Goal: Task Accomplishment & Management: Manage account settings

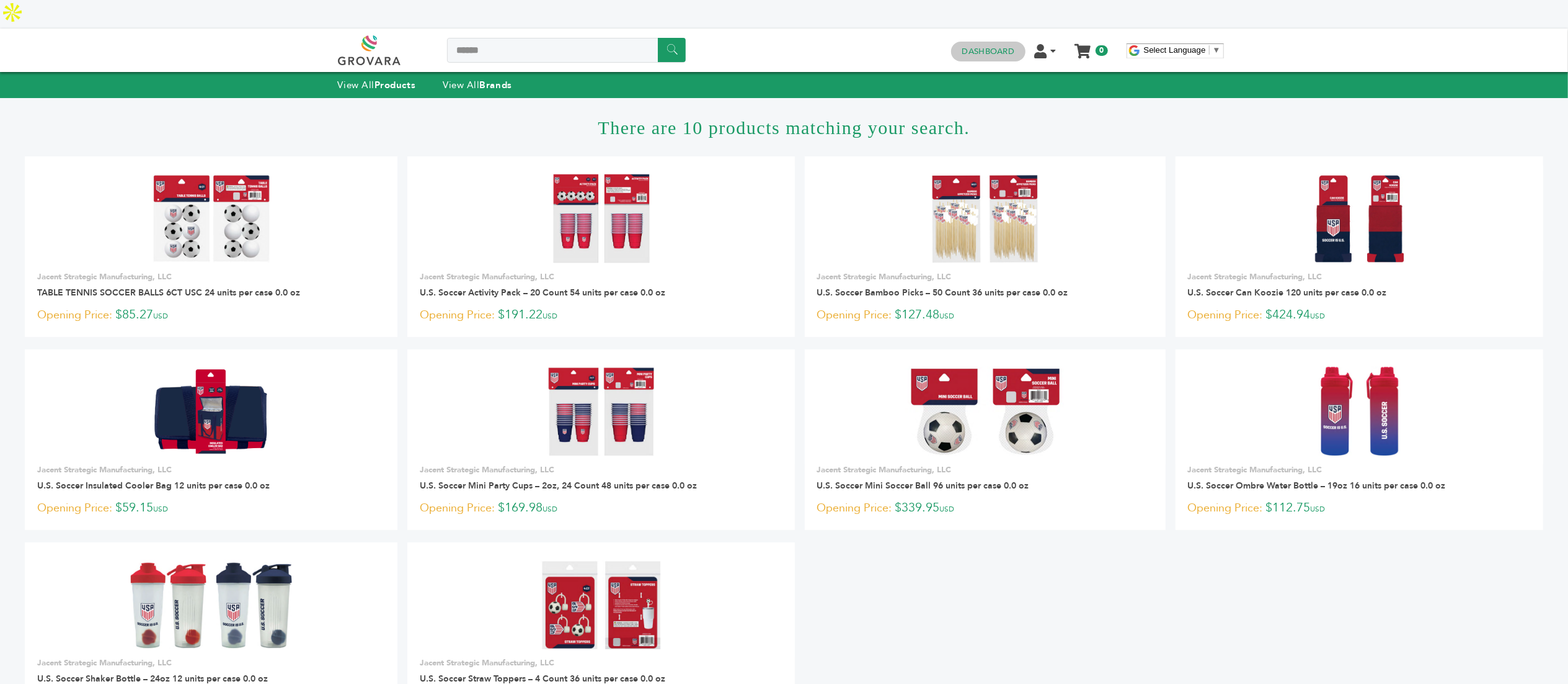
click at [995, 46] on link "Dashboard" at bounding box center [988, 51] width 52 height 11
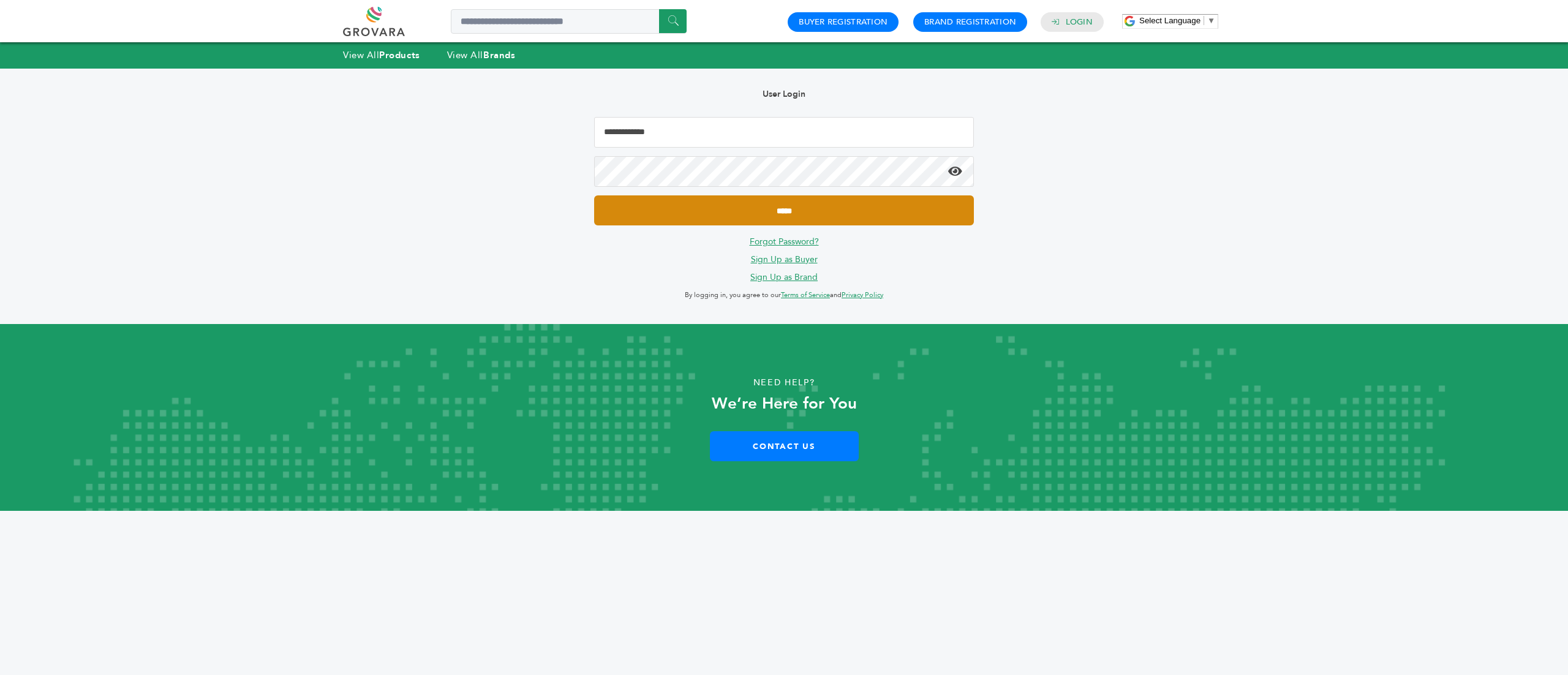
type input "**********"
click at [806, 215] on input "*****" at bounding box center [784, 210] width 380 height 30
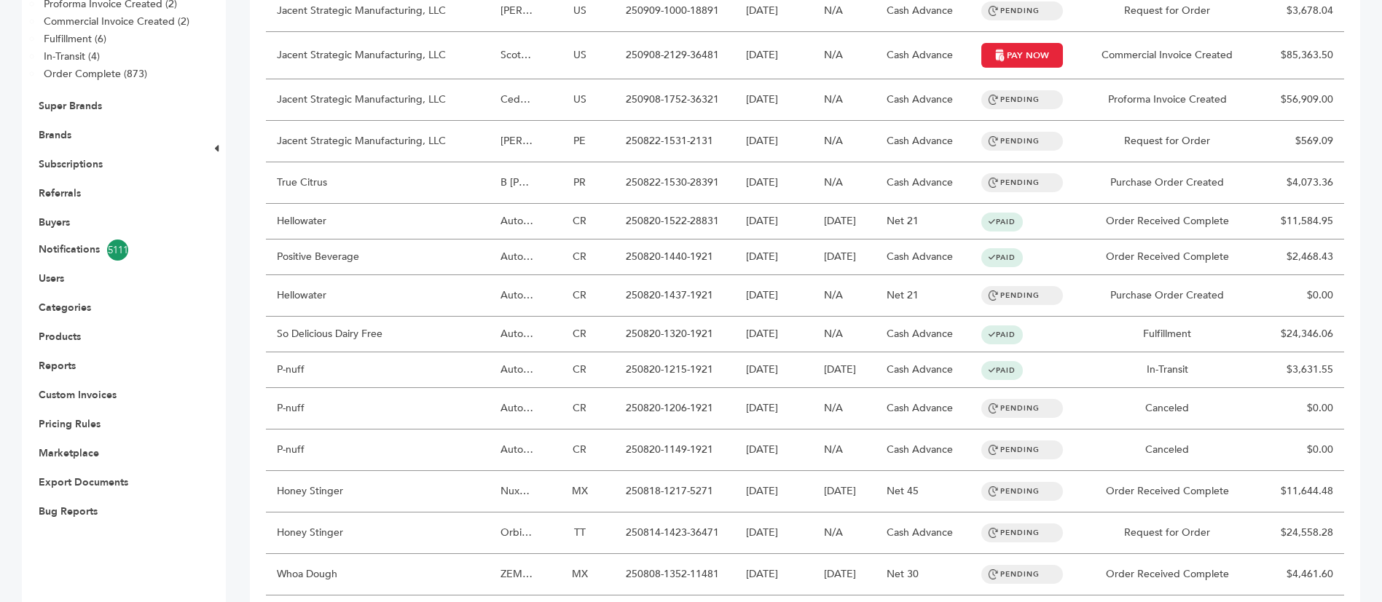
scroll to position [109, 0]
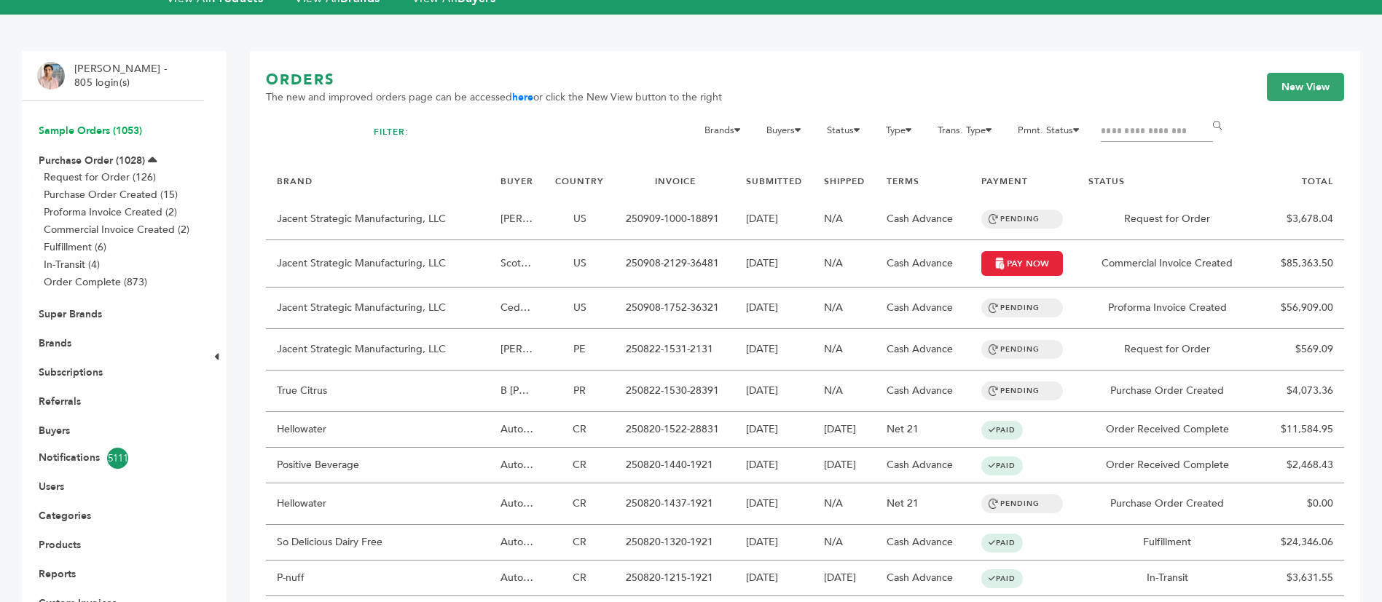
click at [125, 124] on link "Sample Orders (1053)" at bounding box center [90, 131] width 103 height 14
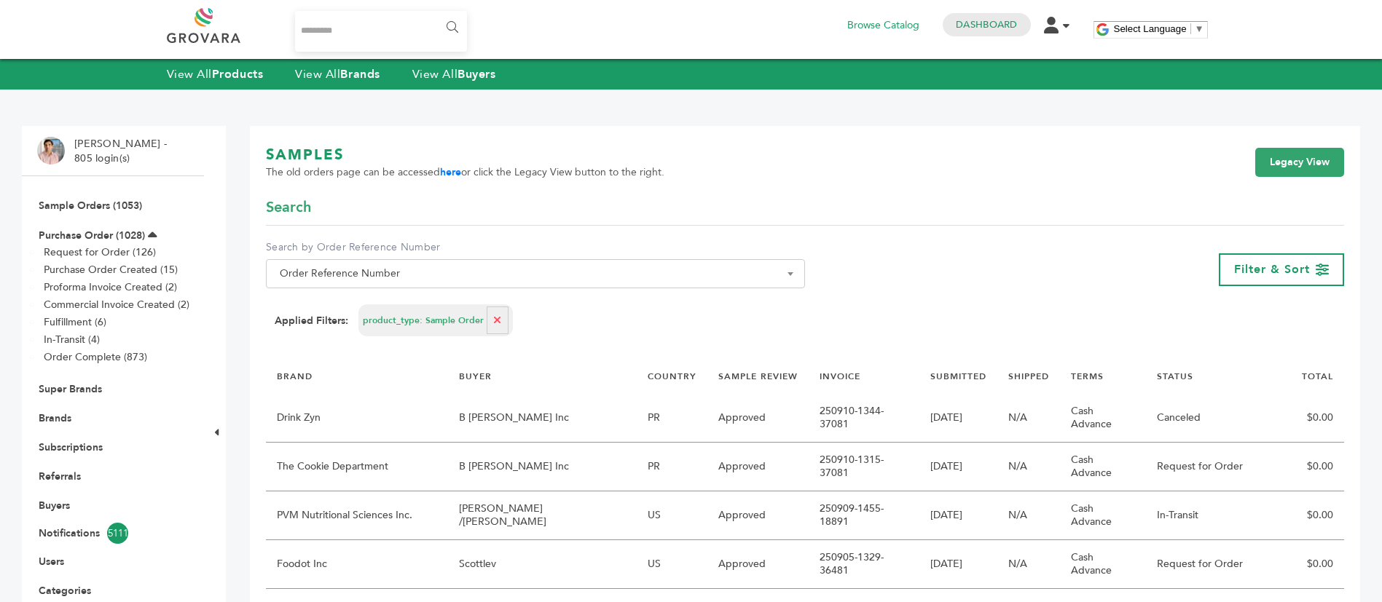
scroll to position [328, 0]
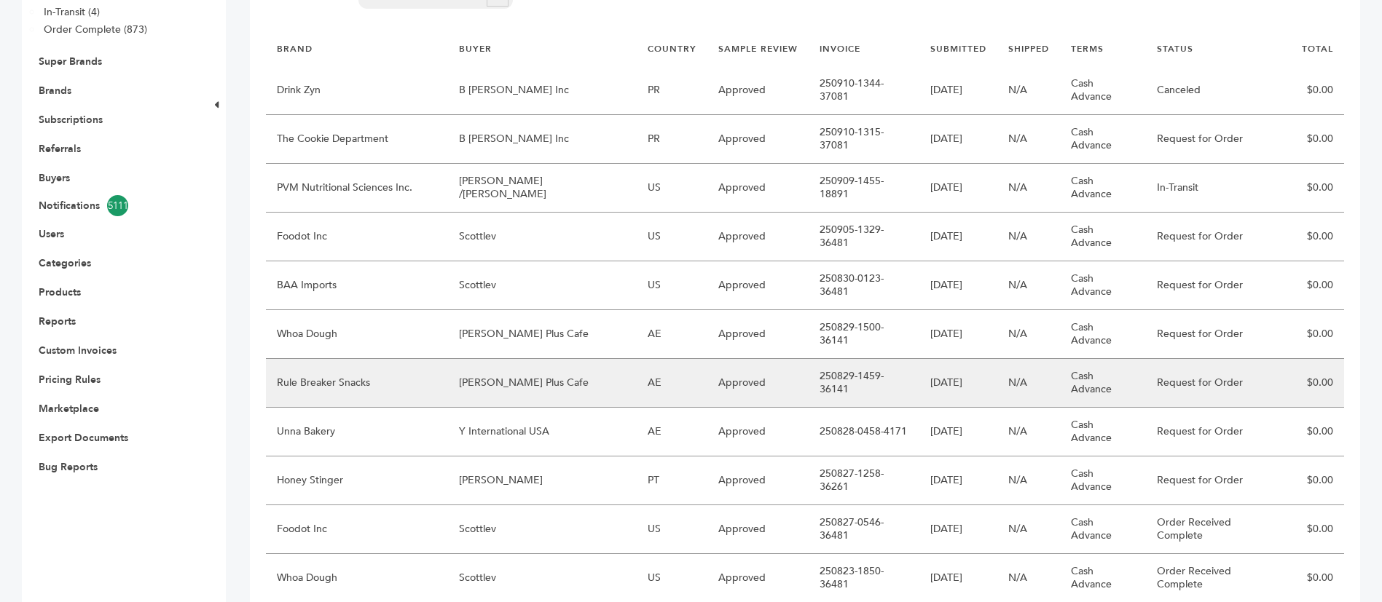
click at [393, 359] on td "Rule Breaker Snacks" at bounding box center [357, 383] width 182 height 49
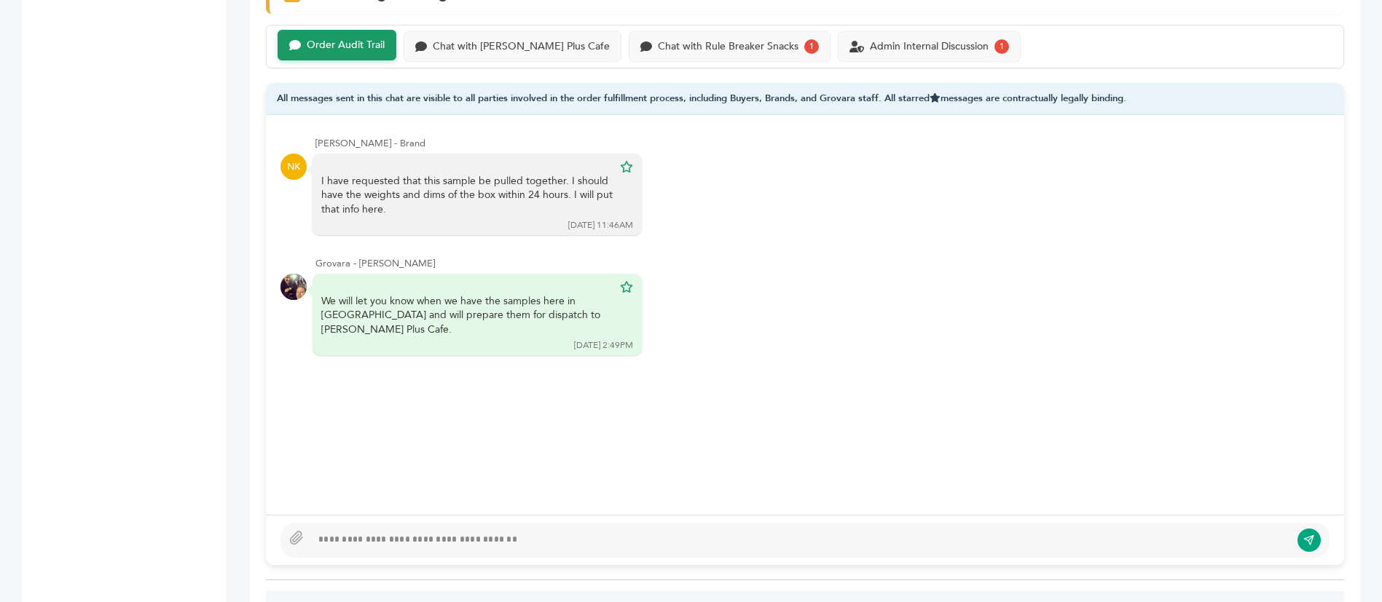
scroll to position [874, 0]
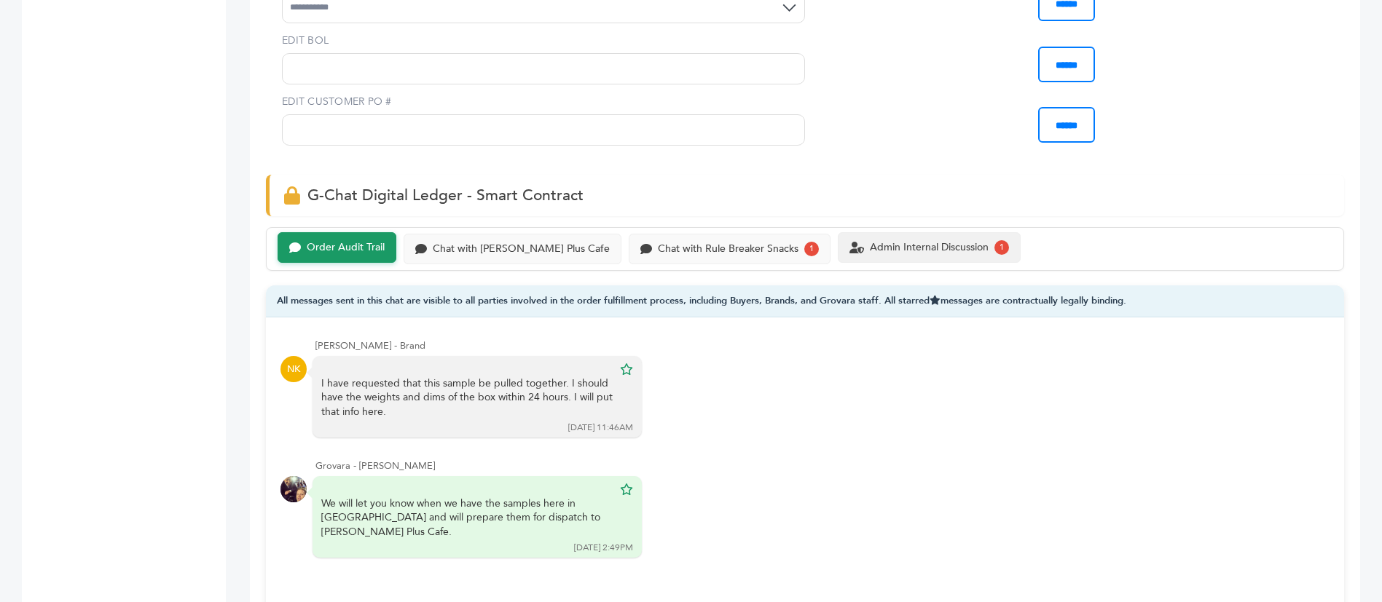
click at [927, 232] on div "Admin Internal Discussion 1" at bounding box center [929, 247] width 183 height 31
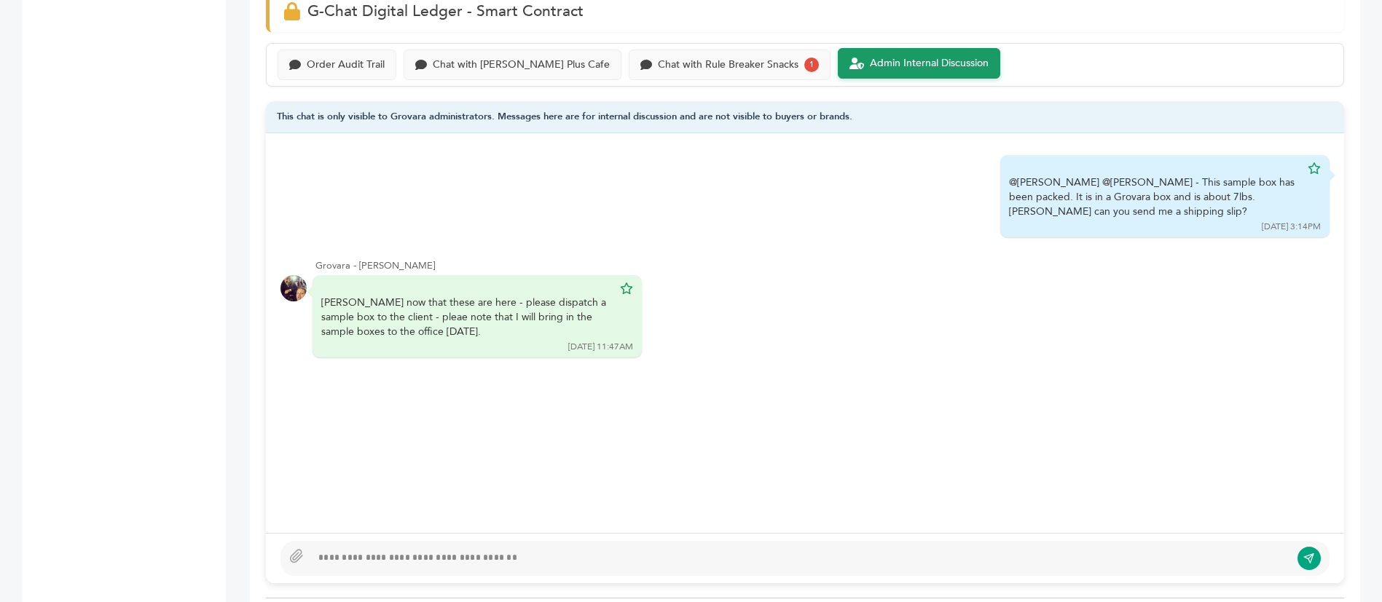
scroll to position [1093, 0]
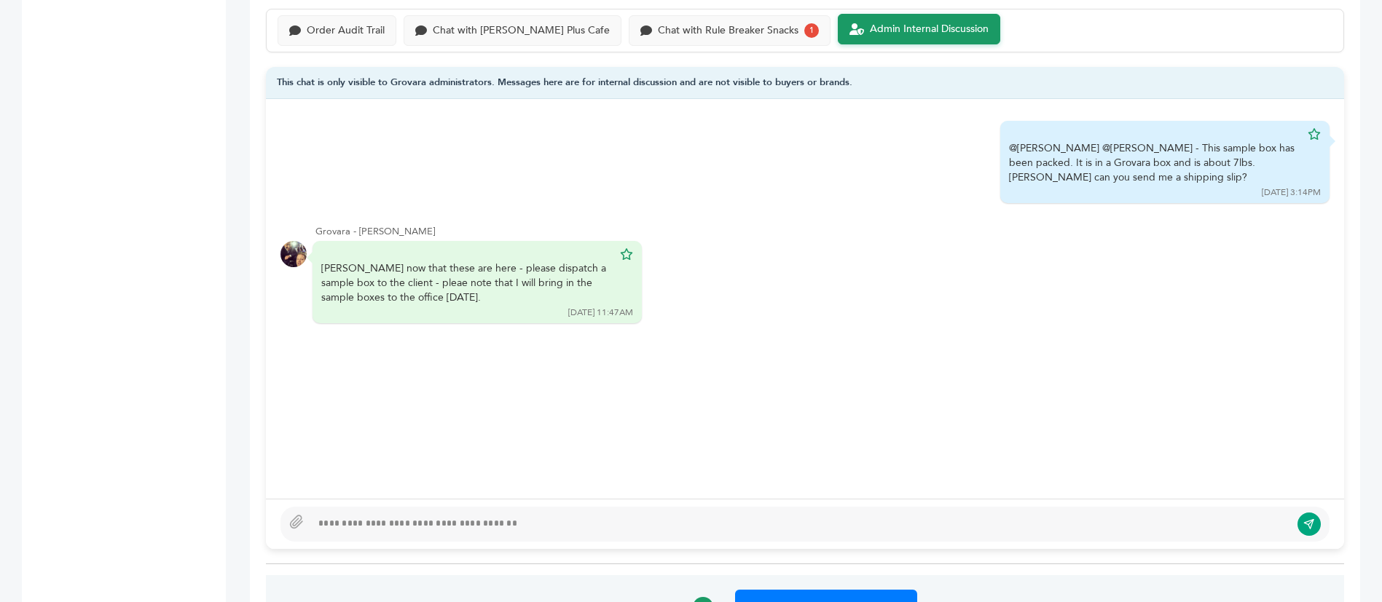
click at [614, 516] on div at bounding box center [800, 524] width 979 height 17
type textarea "**********"
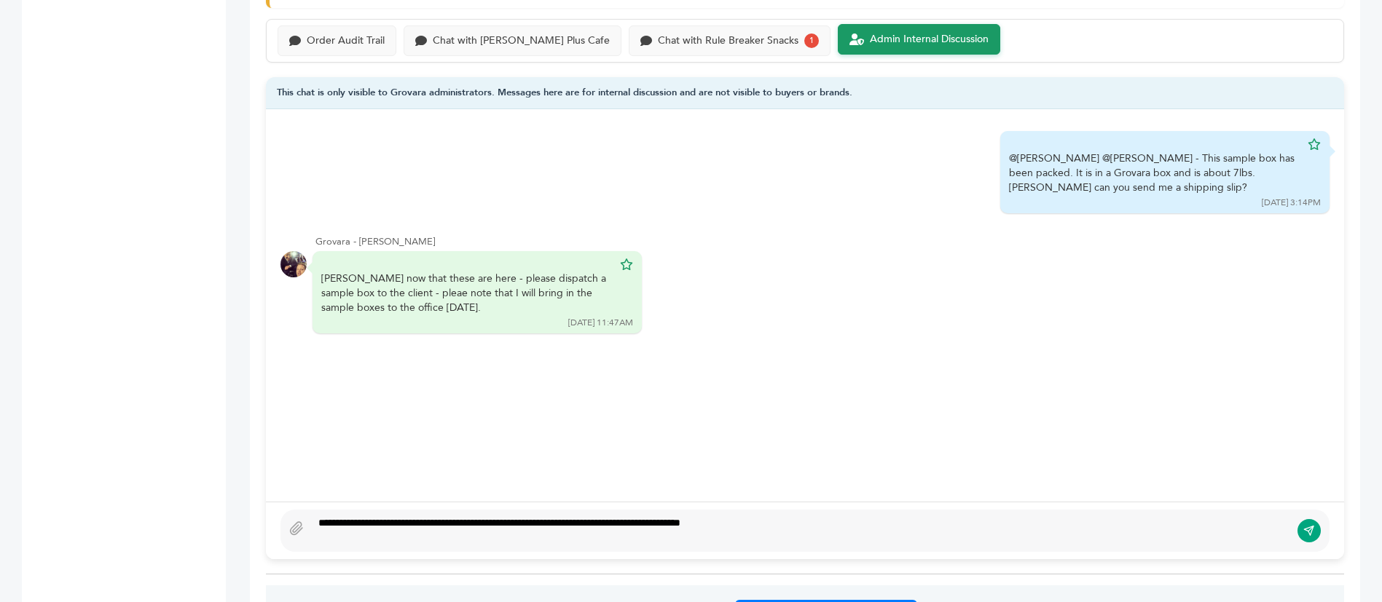
click at [1297, 510] on div "**********" at bounding box center [804, 531] width 1049 height 42
drag, startPoint x: 1308, startPoint y: 501, endPoint x: 776, endPoint y: 93, distance: 670.2
click at [1308, 525] on icon "submit" at bounding box center [1308, 531] width 11 height 12
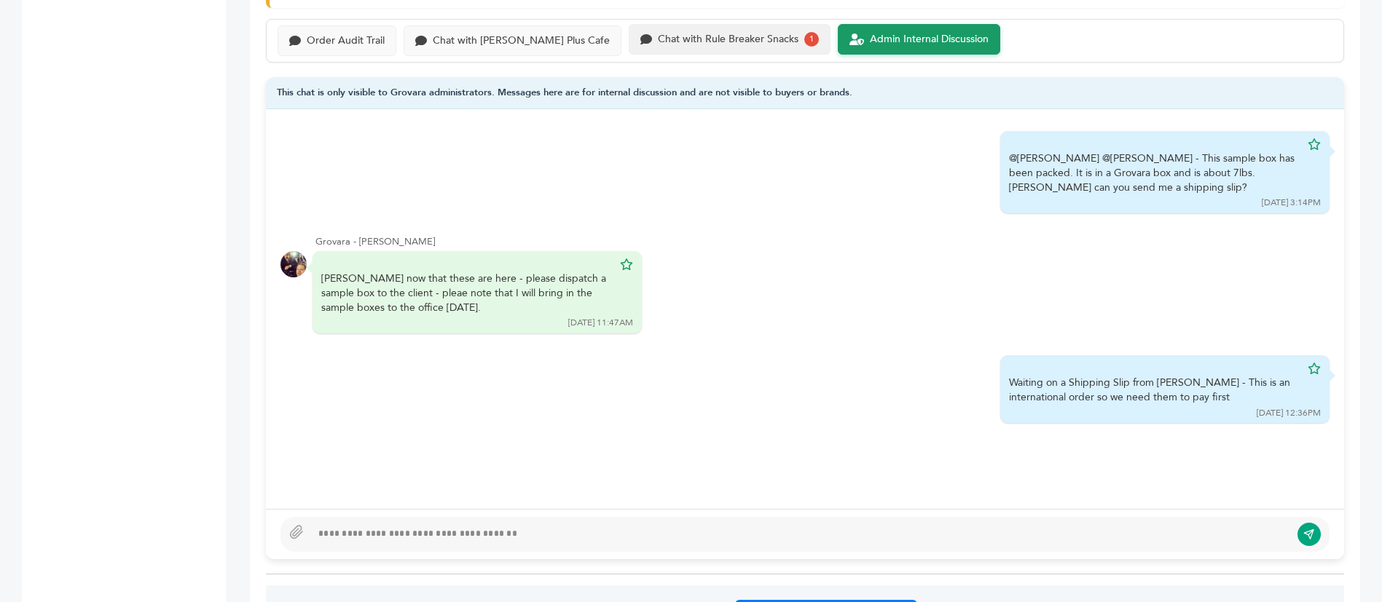
click at [709, 32] on div "Chat with Rule Breaker Snacks 1" at bounding box center [729, 39] width 178 height 15
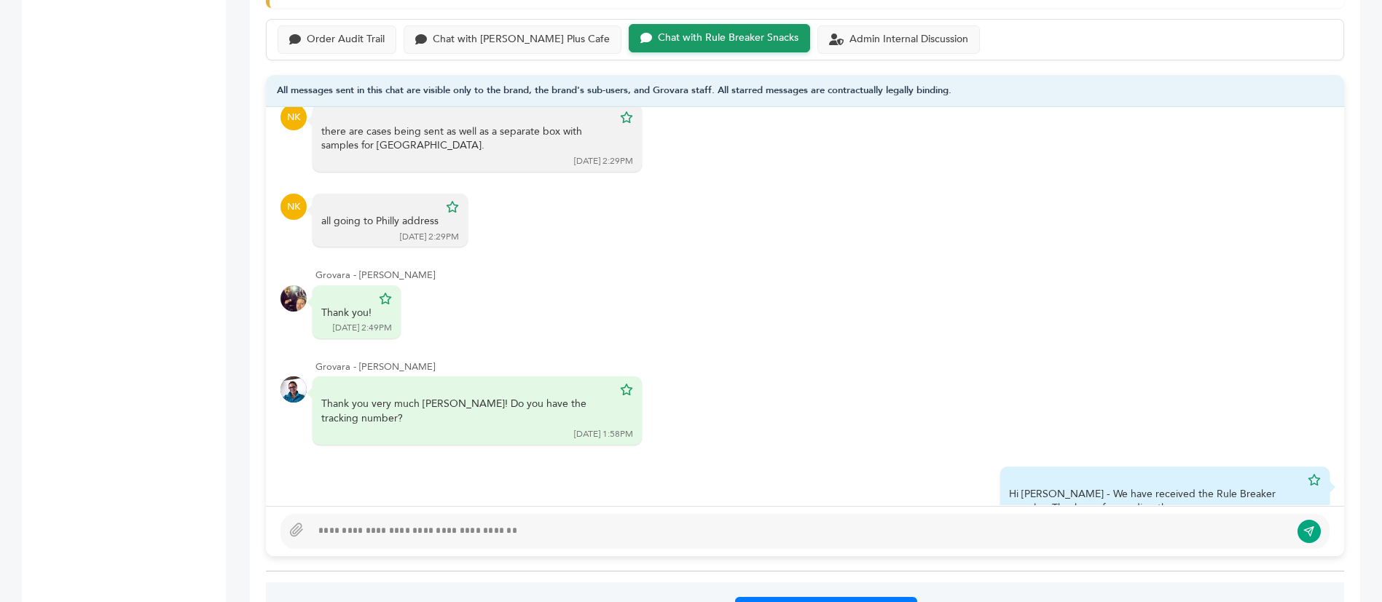
scroll to position [1120, 0]
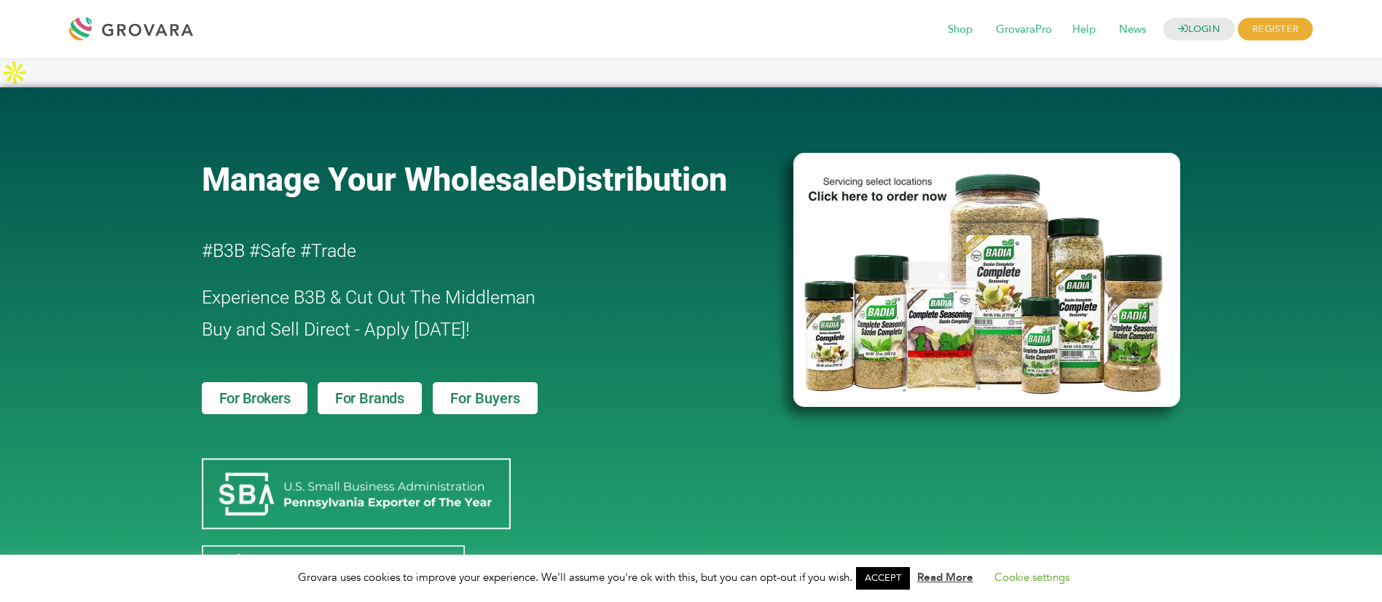
click at [1171, 15] on div "LOGIN REGISTER I'm a Buyer I'm a Brand Shop GrovaraPro Help News" at bounding box center [756, 29] width 1112 height 35
click at [1178, 28] on icon at bounding box center [1182, 28] width 9 height 9
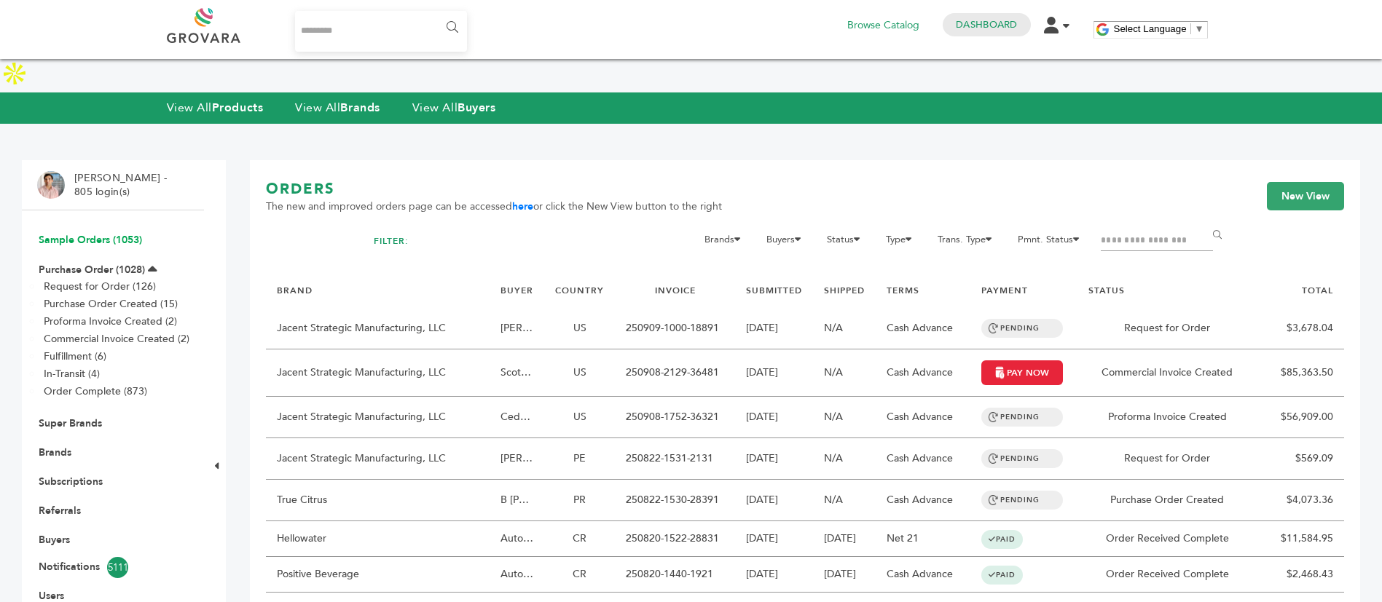
click at [123, 233] on link "Sample Orders (1053)" at bounding box center [90, 240] width 103 height 14
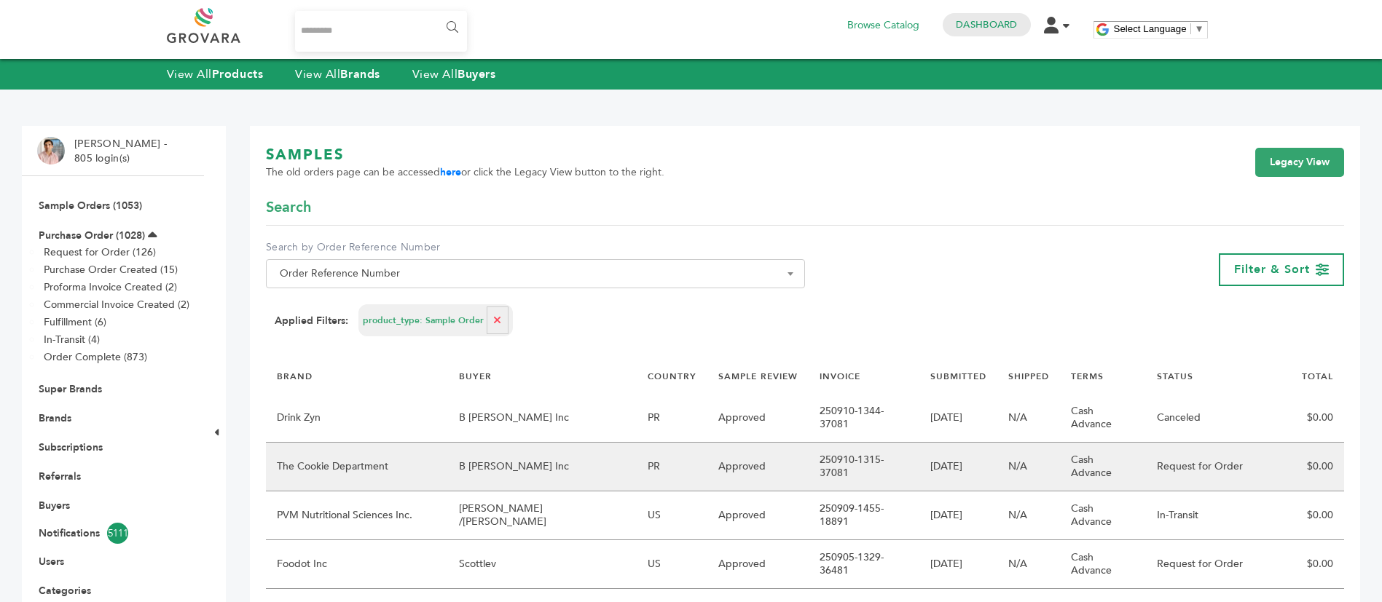
click at [505, 443] on td "B [PERSON_NAME] Inc" at bounding box center [542, 467] width 189 height 49
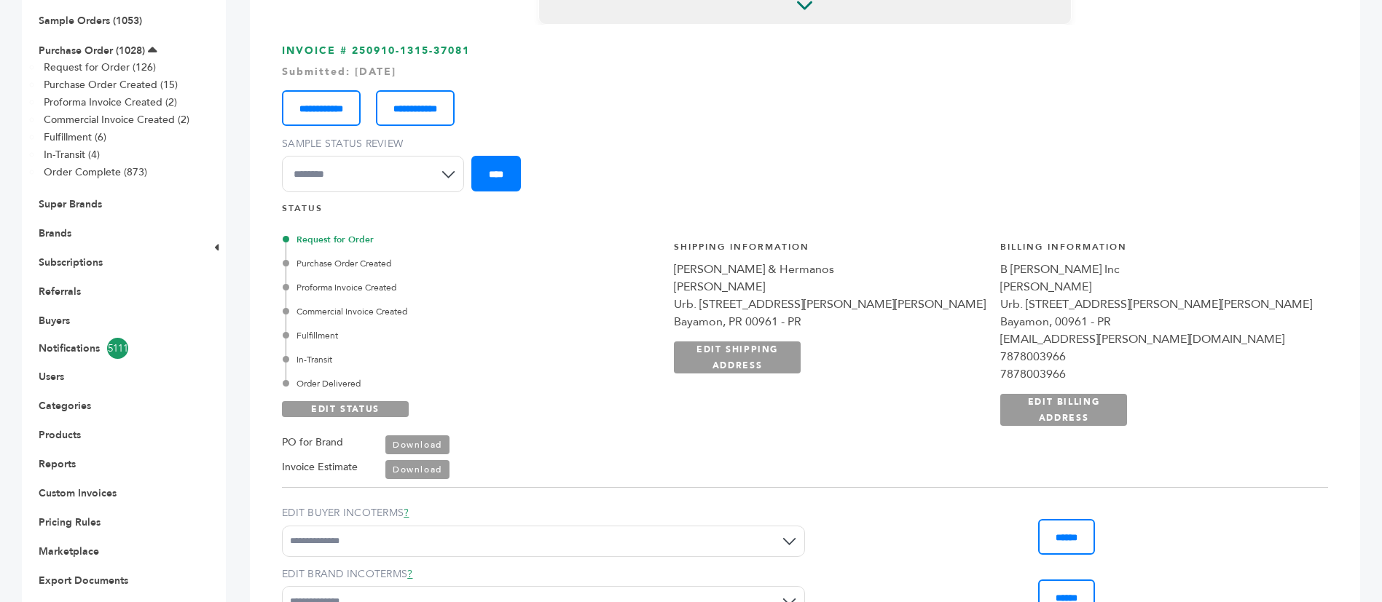
scroll to position [328, 0]
